Goal: Check status: Check status

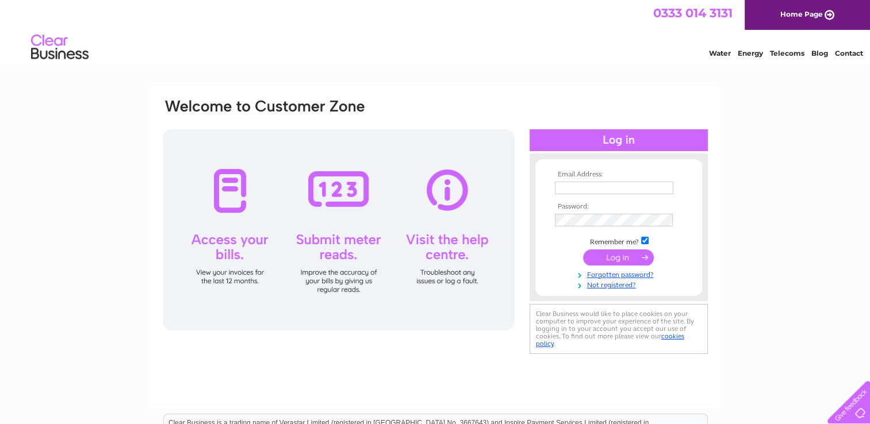
type input "heather.daly@aol.com"
click at [631, 251] on input "submit" at bounding box center [618, 258] width 71 height 16
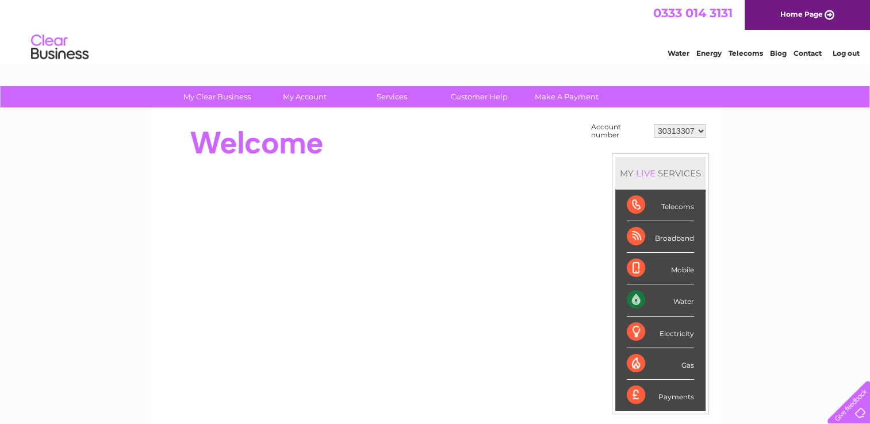
click at [684, 301] on div "Water" at bounding box center [660, 301] width 67 height 32
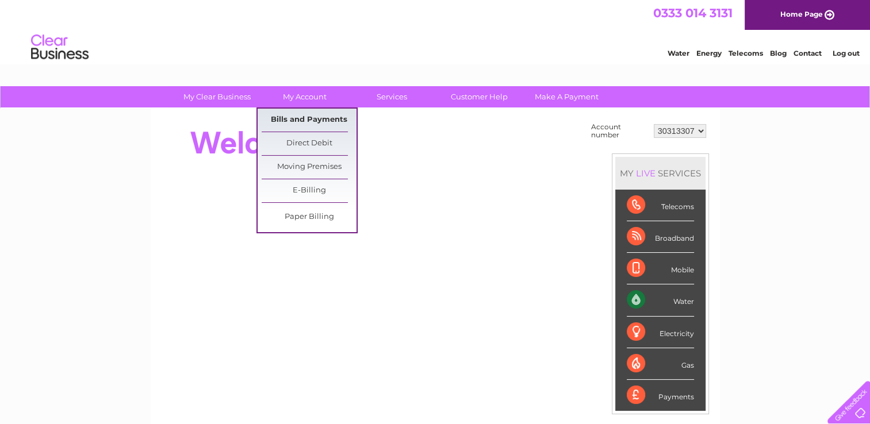
click at [304, 115] on link "Bills and Payments" at bounding box center [309, 120] width 95 height 23
